Goal: Task Accomplishment & Management: Complete application form

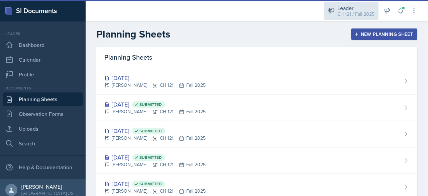
click at [346, 6] on div "Leader" at bounding box center [355, 8] width 37 height 8
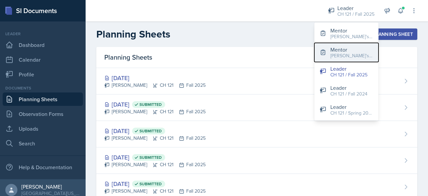
click at [346, 47] on div "Mentor" at bounding box center [351, 49] width 43 height 8
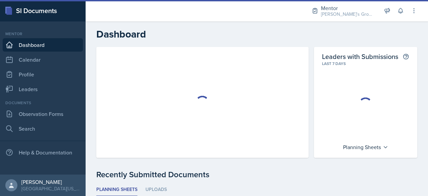
click at [358, 12] on div "[PERSON_NAME]'s Group / Spring 2025" at bounding box center [347, 14] width 53 height 7
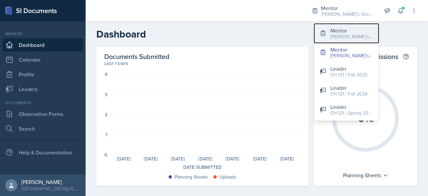
click at [356, 33] on div "[PERSON_NAME]'s Groups / Fall 2025" at bounding box center [351, 36] width 43 height 7
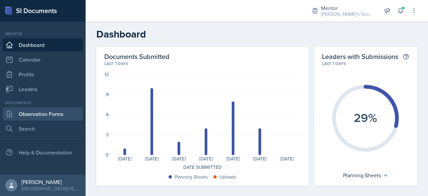
click at [50, 109] on link "Observation Forms" at bounding box center [43, 113] width 80 height 13
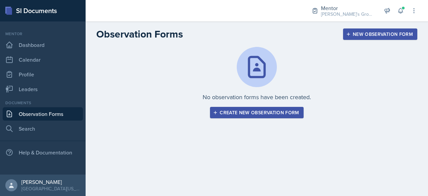
click at [263, 110] on div "Create new observation form" at bounding box center [256, 112] width 85 height 5
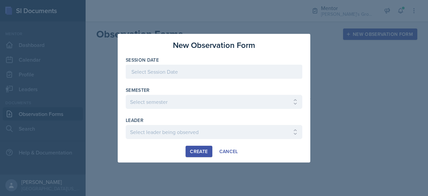
click at [215, 75] on div at bounding box center [214, 72] width 176 height 14
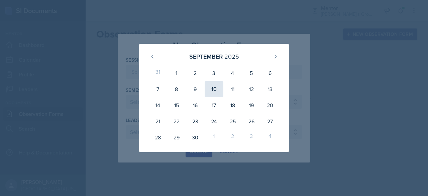
click at [218, 90] on div "10" at bounding box center [214, 89] width 19 height 16
type input "[DATE]"
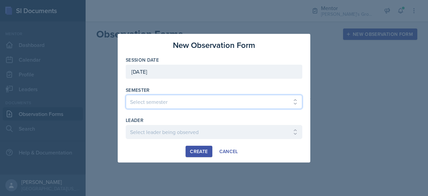
click at [215, 100] on select "Select semester All Fall 2021 Spring 2022 Fall 2022 Fall 2023 Spring 2023 Sprin…" at bounding box center [214, 102] width 176 height 14
select select "19fb88f7-c89b-4031-b5a0-458fd49807a1"
click at [126, 95] on select "Select semester All Fall 2021 Spring 2022 Fall 2022 Fall 2023 Spring 2023 Sprin…" at bounding box center [214, 102] width 176 height 14
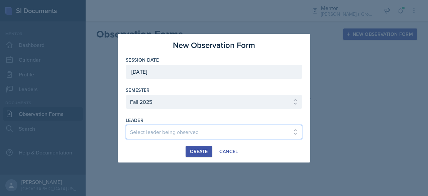
click at [189, 128] on select "Select leader being observed [PERSON_NAME] / [PERSON_NAME]/[DATE] / [PERSON_NAM…" at bounding box center [214, 132] width 176 height 14
click at [194, 135] on select "Select leader being observed [PERSON_NAME] / [PERSON_NAME]/[DATE] / [PERSON_NAM…" at bounding box center [214, 132] width 176 height 14
select select "84da2ca5-4e1e-4139-b4d5-0ae92e2dcb79"
click at [126, 125] on select "Select leader being observed [PERSON_NAME] / [PERSON_NAME]/[DATE] / [PERSON_NAM…" at bounding box center [214, 132] width 176 height 14
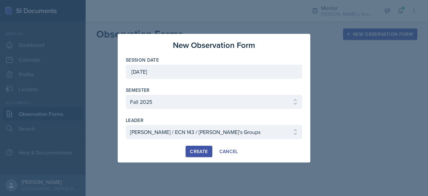
click at [200, 148] on div "Create" at bounding box center [199, 150] width 18 height 5
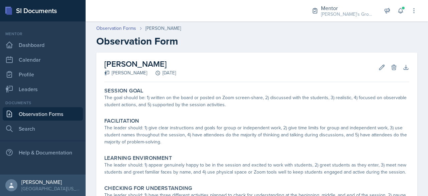
scroll to position [44, 0]
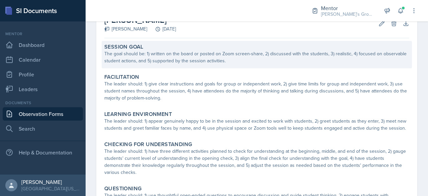
click at [179, 52] on div "The goal should be: 1) written on the board or posted on Zoom screen-share, 2) …" at bounding box center [256, 57] width 305 height 14
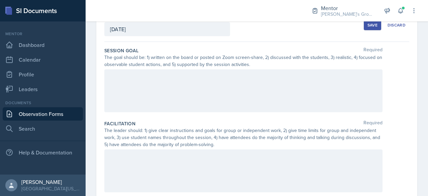
click at [171, 89] on div at bounding box center [243, 90] width 278 height 43
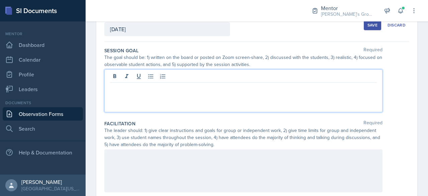
scroll to position [55, 0]
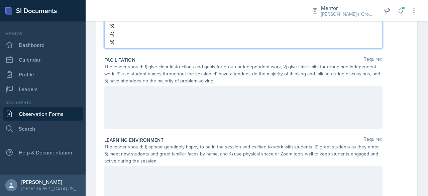
click at [162, 84] on div "Facilitation Required The leader should: 1) give clear instructions and goals f…" at bounding box center [256, 94] width 305 height 80
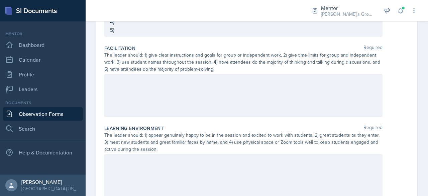
scroll to position [111, 0]
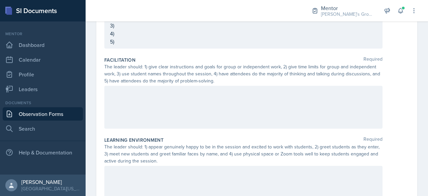
click at [164, 94] on div at bounding box center [243, 107] width 278 height 43
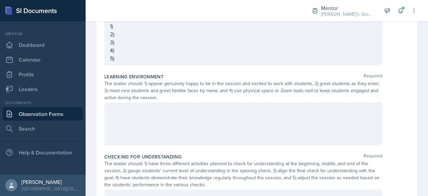
click at [167, 115] on div at bounding box center [243, 123] width 278 height 43
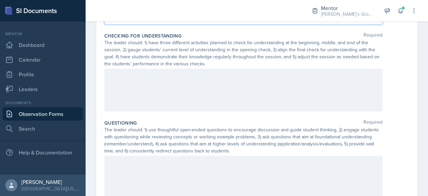
click at [168, 97] on div at bounding box center [243, 90] width 278 height 43
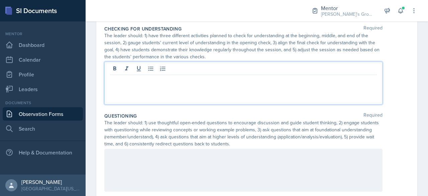
scroll to position [316, 0]
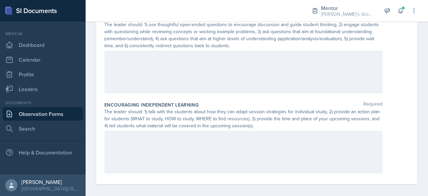
click at [193, 77] on div at bounding box center [243, 71] width 278 height 43
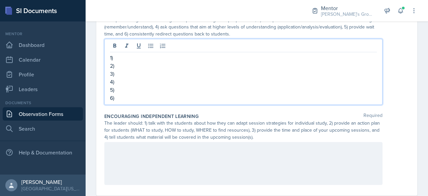
scroll to position [432, 0]
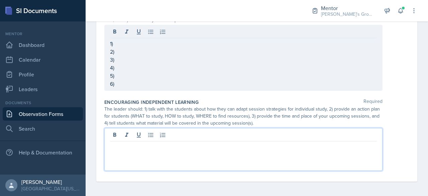
click at [204, 136] on div at bounding box center [243, 149] width 278 height 43
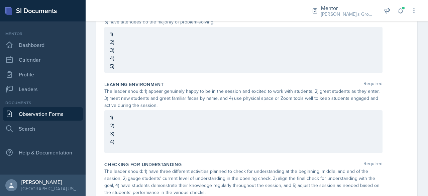
scroll to position [0, 0]
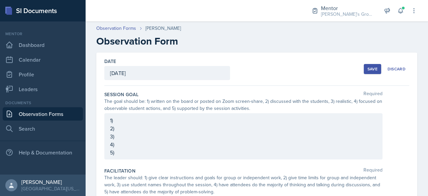
click at [188, 121] on div "1) 2) 3) 4) 5)" at bounding box center [243, 136] width 278 height 46
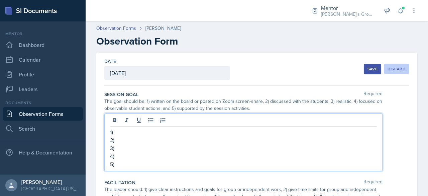
click at [394, 70] on div "Discard" at bounding box center [396, 68] width 18 height 5
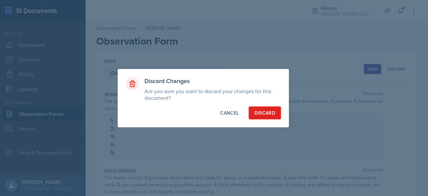
click at [272, 115] on div "Discard" at bounding box center [264, 112] width 21 height 7
